Goal: Task Accomplishment & Management: Manage account settings

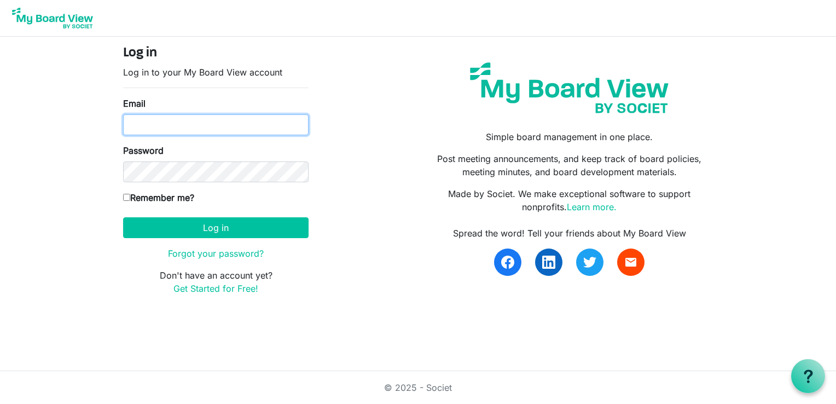
type input "psalmfive@gmail.com"
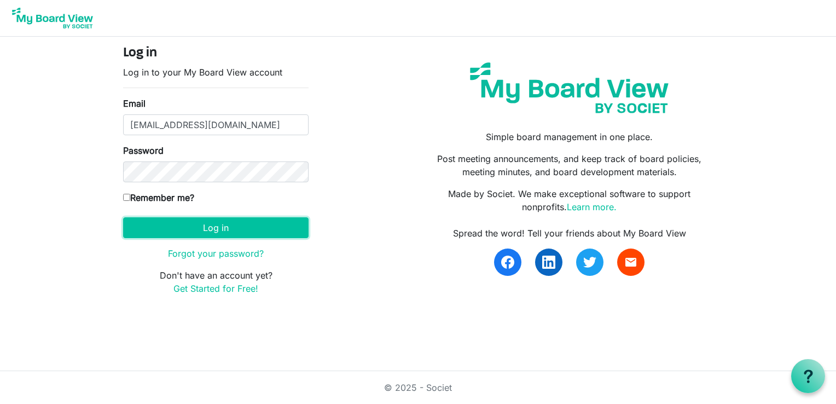
click at [217, 227] on button "Log in" at bounding box center [216, 227] width 186 height 21
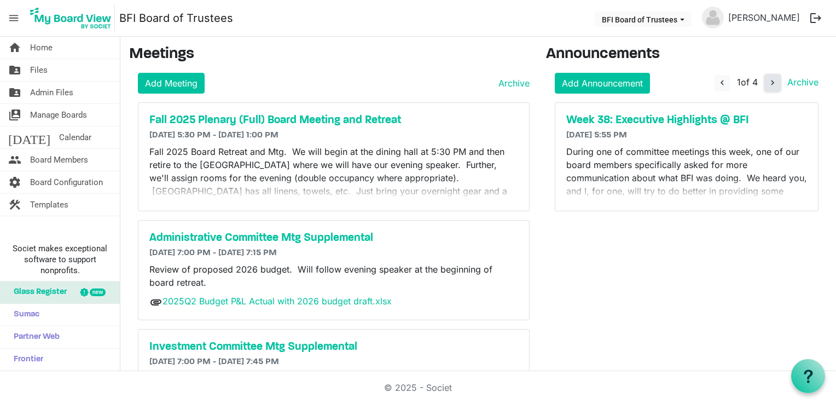
click at [765, 82] on button "navigate_next" at bounding box center [772, 83] width 15 height 16
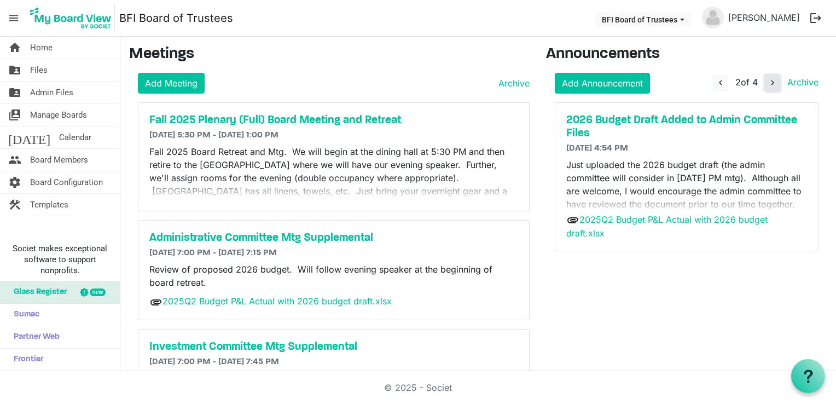
click at [765, 82] on button "navigate_next" at bounding box center [772, 83] width 15 height 16
click at [768, 81] on span "navigate_next" at bounding box center [773, 83] width 10 height 10
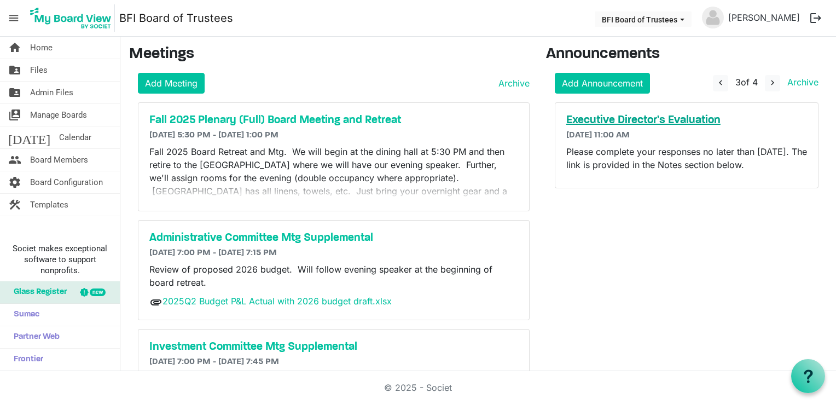
click at [695, 116] on h5 "Executive Director's Evaluation" at bounding box center [687, 120] width 241 height 13
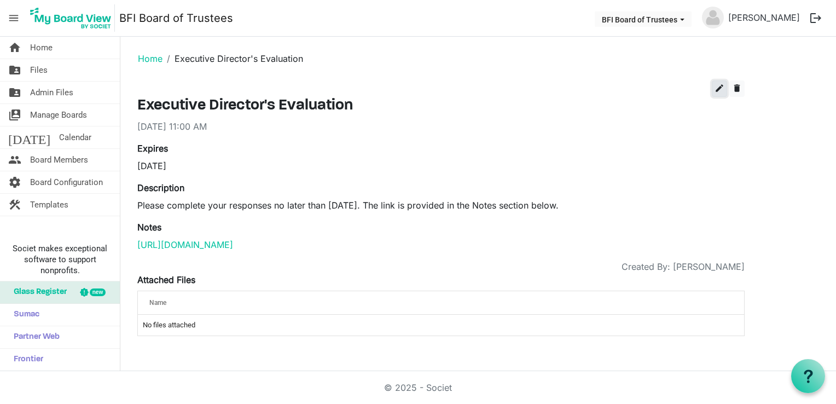
click at [721, 88] on span "edit" at bounding box center [720, 88] width 10 height 10
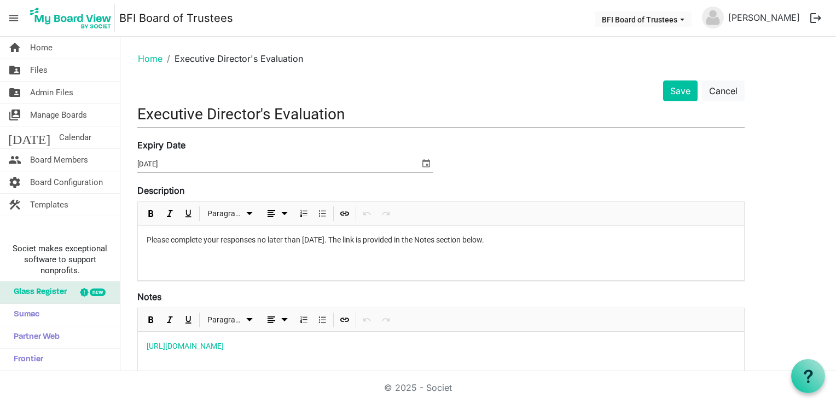
click at [452, 347] on p "https://mail.google.com/mail/u/1/#inbox/FMfcgzQcpnVHzMSPcJlHnKhSjqwfqCXt" at bounding box center [441, 345] width 589 height 11
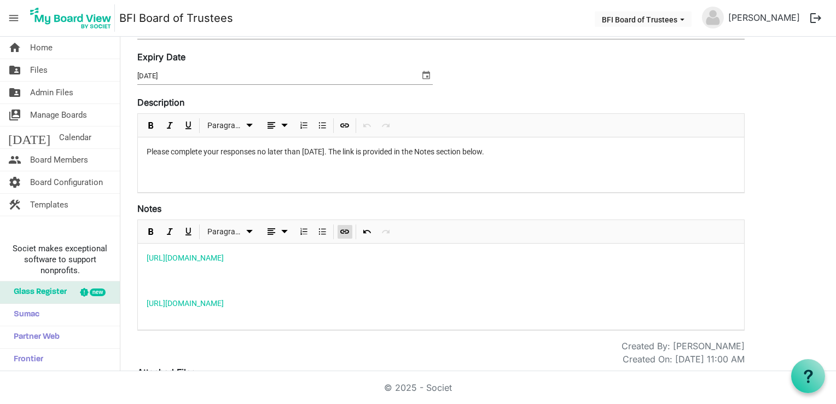
scroll to position [90, 0]
click at [224, 301] on link "https://docs.google.com/forms/d/e/1FAIpQLSfP0ER2CBNjddGQqaAqEpM8J5NbhsHxKP6jRu0…" at bounding box center [185, 301] width 77 height 9
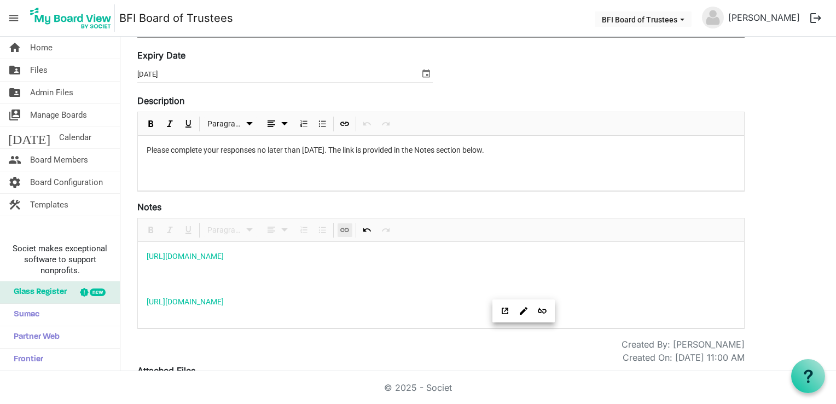
click at [793, 252] on div "Save Cancel Executive Director's Evaluation Expiry Date 9/26/2025 Description <…" at bounding box center [478, 229] width 699 height 477
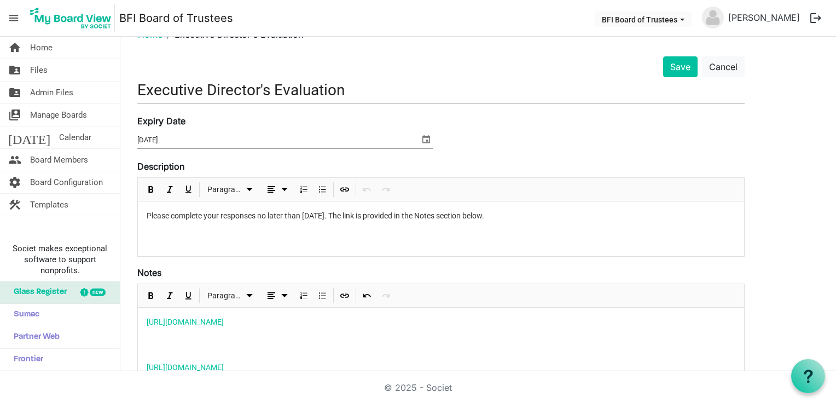
scroll to position [0, 0]
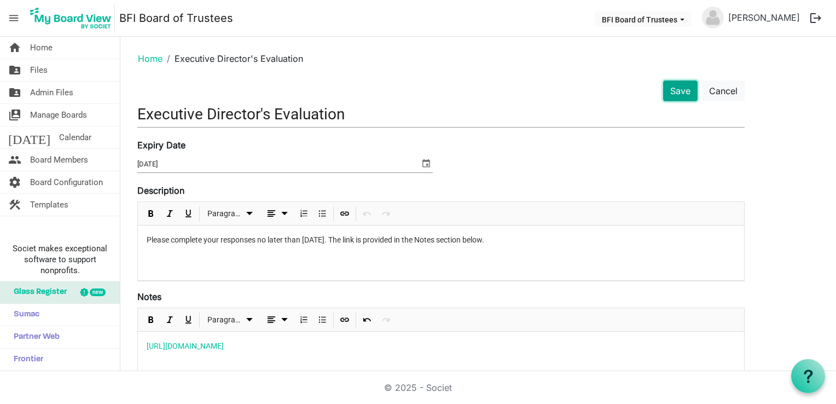
click at [682, 89] on button "Save" at bounding box center [680, 90] width 34 height 21
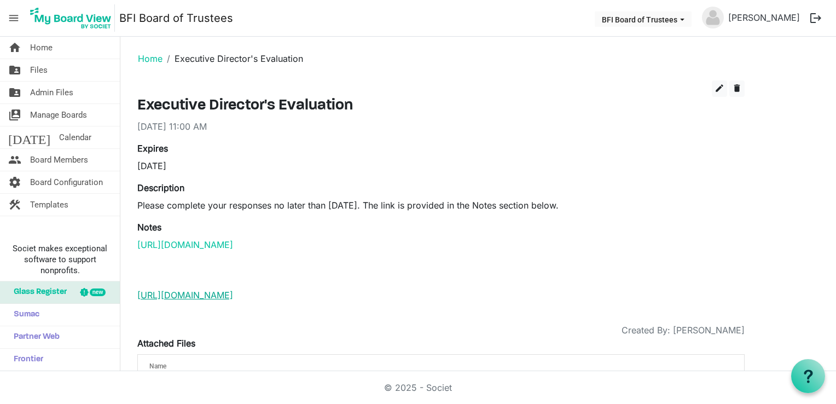
click at [233, 290] on link "https://docs.google.com/forms/d/e/1FAIpQLSfP0ER2CBNjddGQqaAqEpM8J5NbhsHxKP6jRu0…" at bounding box center [185, 295] width 96 height 11
click at [144, 268] on p at bounding box center [441, 270] width 608 height 26
drag, startPoint x: 487, startPoint y: 243, endPoint x: 135, endPoint y: 246, distance: 351.5
click at [135, 246] on div "edit delete Executive Director's Evaluation 9/19/2025 11:00 AM Expires 9/26/202…" at bounding box center [441, 244] width 624 height 328
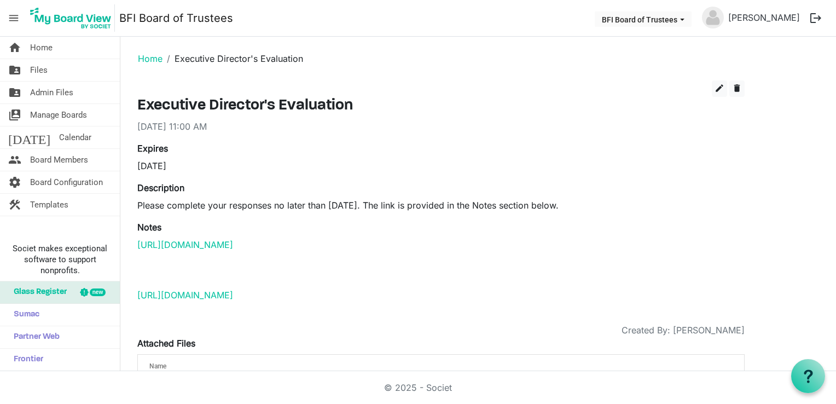
click at [135, 246] on div "edit delete Executive Director's Evaluation 9/19/2025 11:00 AM Expires 9/26/202…" at bounding box center [441, 244] width 624 height 328
click at [720, 83] on span "edit" at bounding box center [720, 88] width 10 height 10
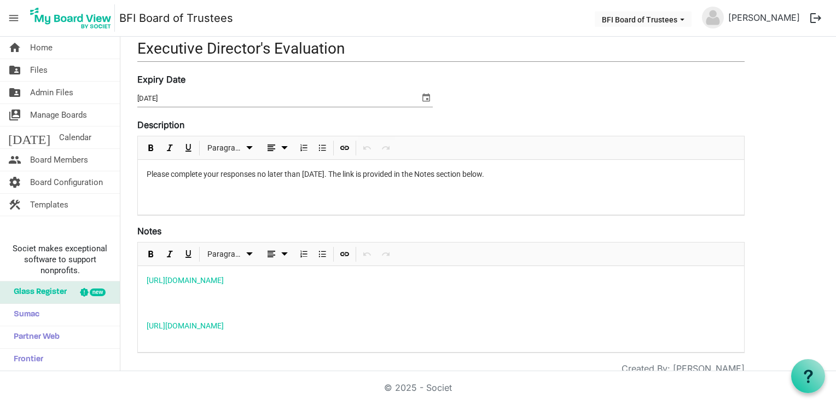
scroll to position [78, 0]
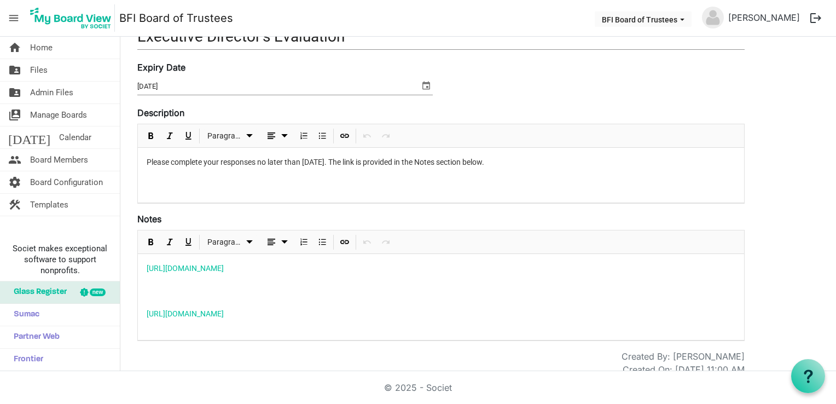
drag, startPoint x: 441, startPoint y: 268, endPoint x: 122, endPoint y: 258, distance: 319.3
click at [122, 258] on main "Home Executive Director's Evaluation Save Cancel Executive Director's Evaluatio…" at bounding box center [478, 223] width 716 height 529
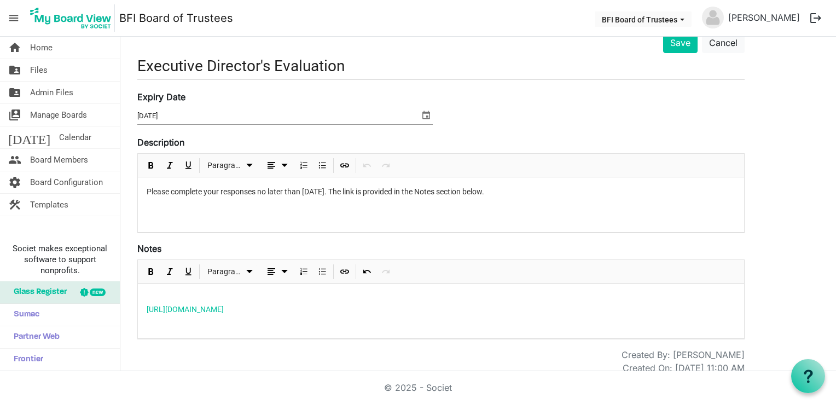
scroll to position [0, 0]
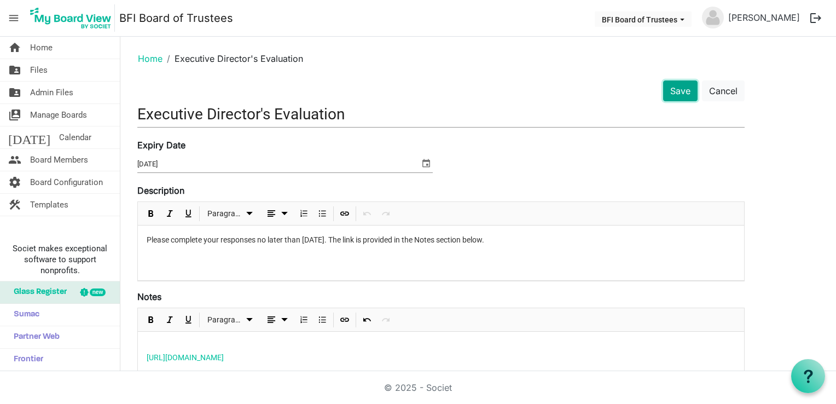
click at [680, 88] on button "Save" at bounding box center [680, 90] width 34 height 21
